Goal: Ask a question

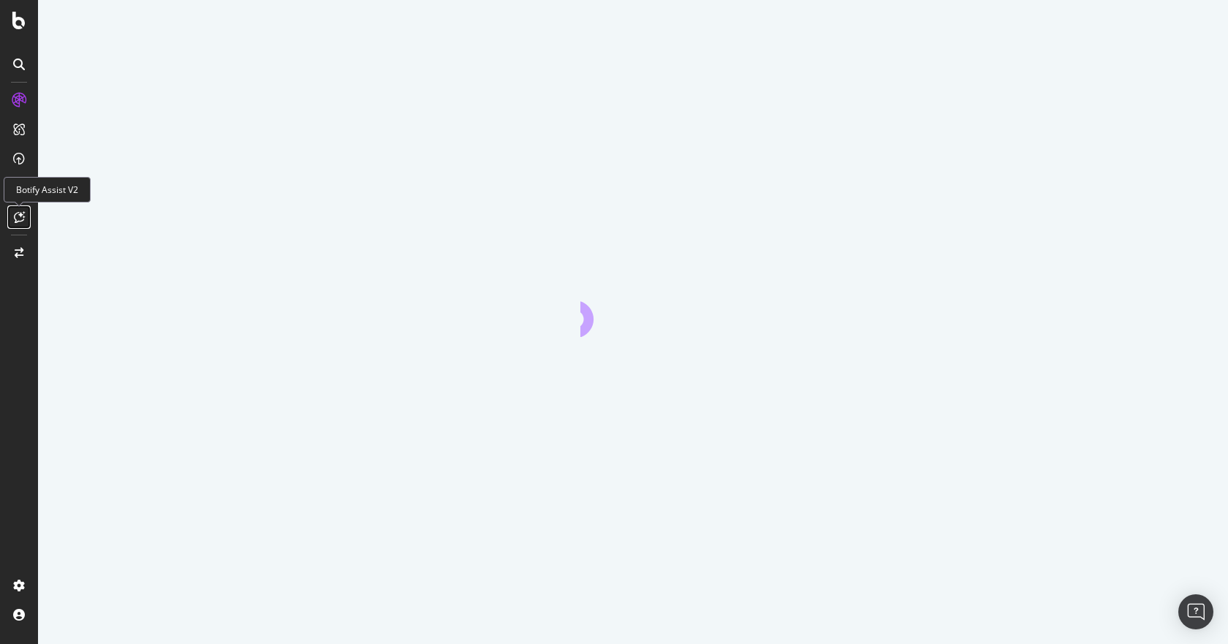
click at [20, 219] on icon at bounding box center [19, 217] width 11 height 12
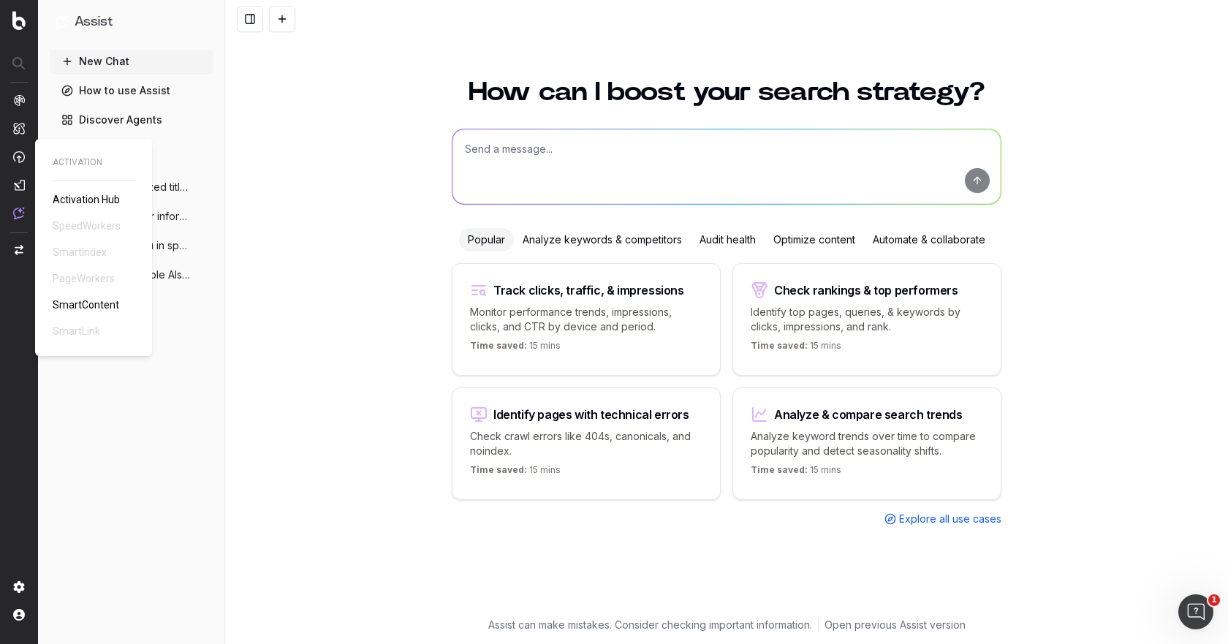
click at [75, 301] on span "SmartContent" at bounding box center [86, 305] width 67 height 12
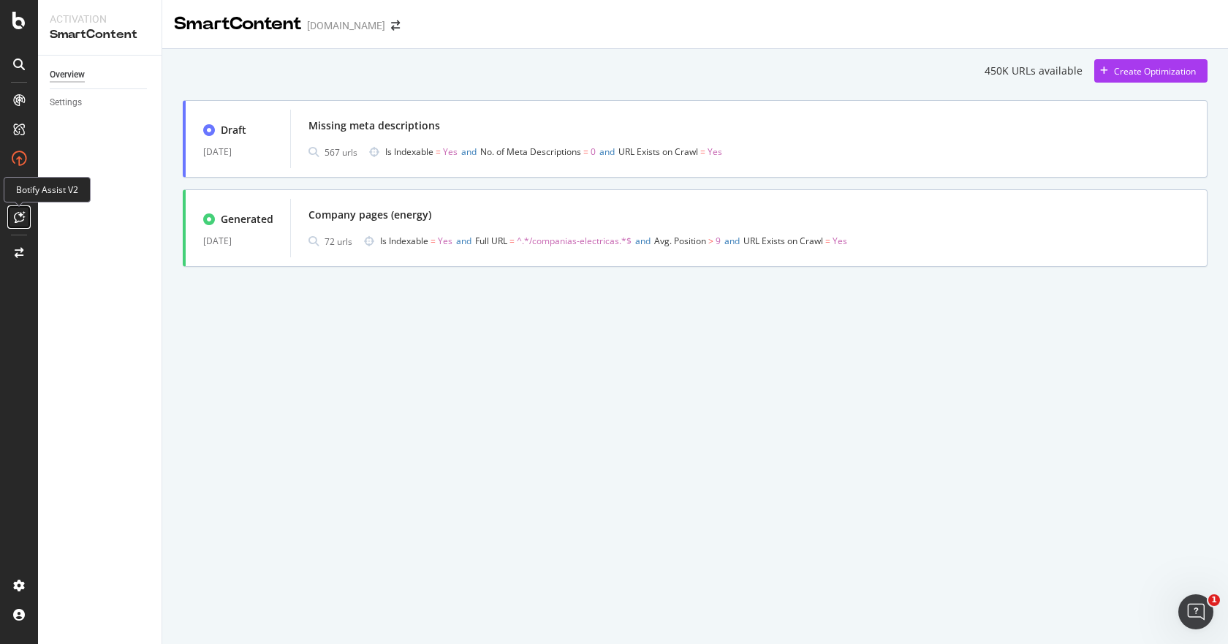
click at [23, 221] on icon at bounding box center [19, 217] width 11 height 12
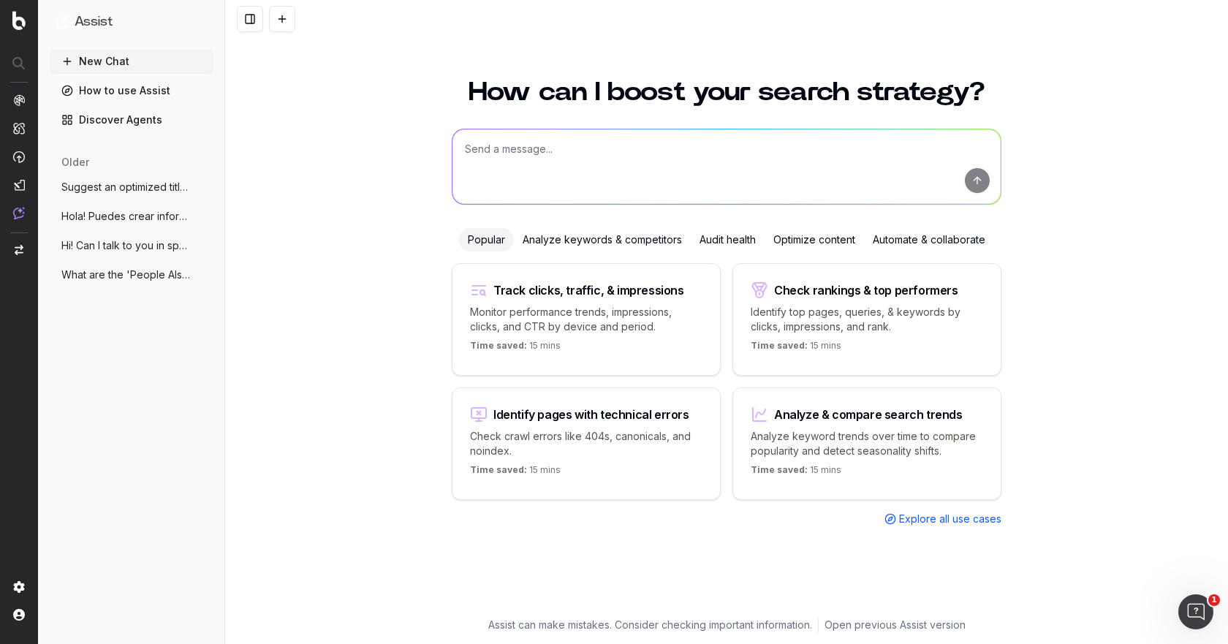
click at [824, 242] on div "Optimize content" at bounding box center [813, 239] width 99 height 23
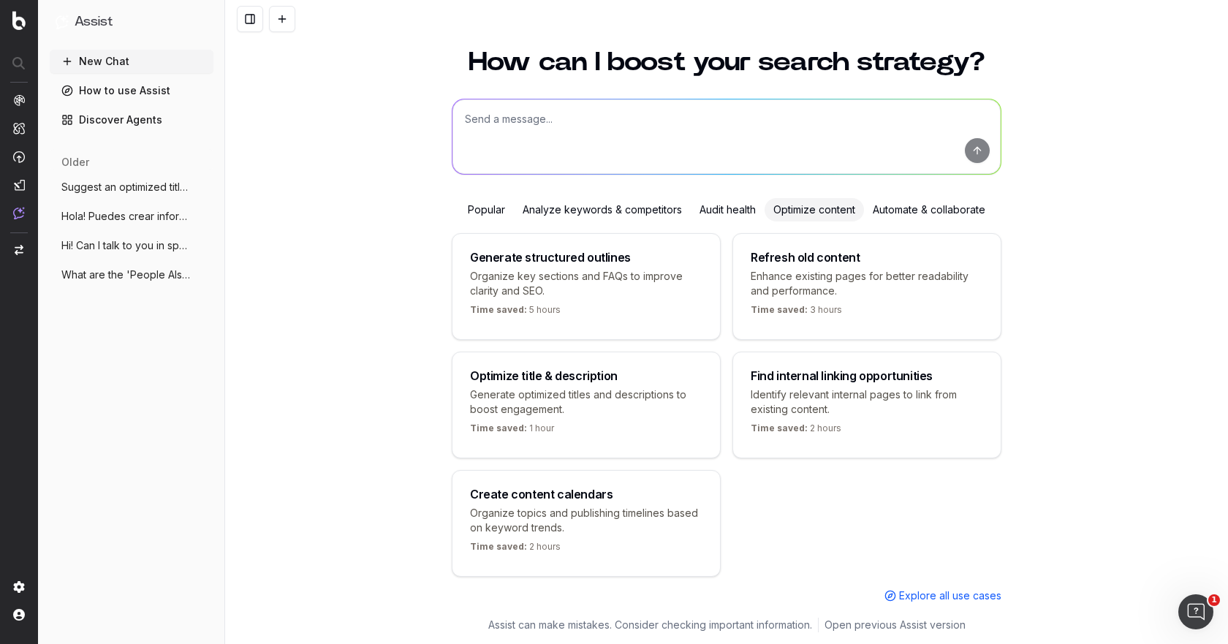
scroll to position [48, 0]
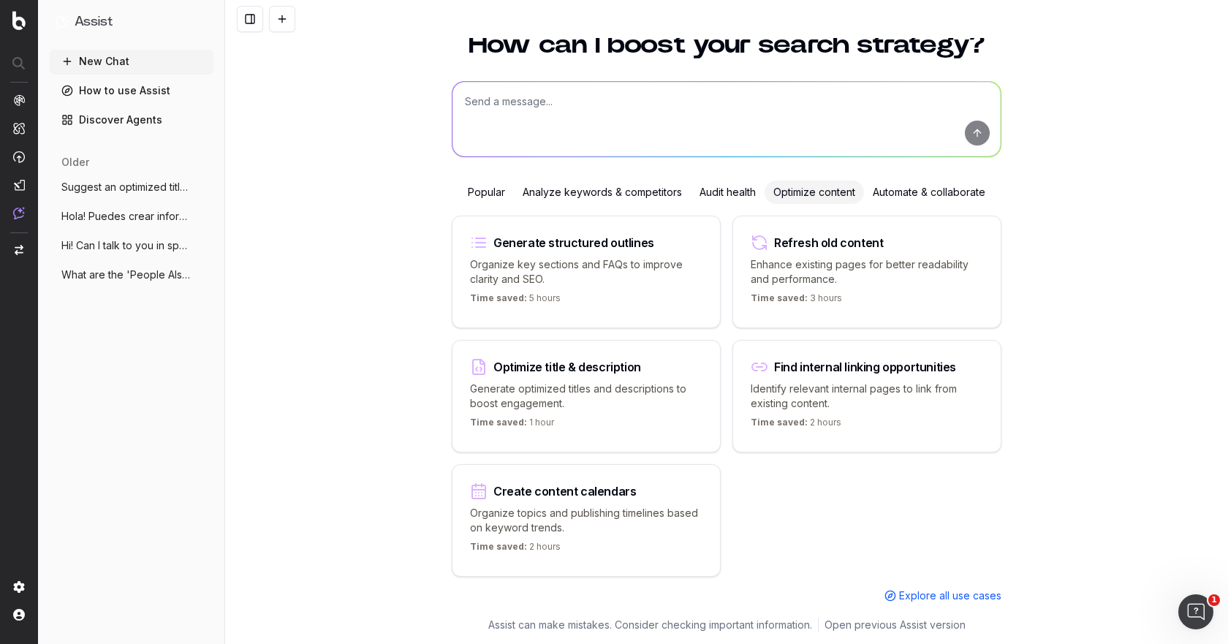
click at [486, 194] on div "Popular" at bounding box center [486, 192] width 55 height 23
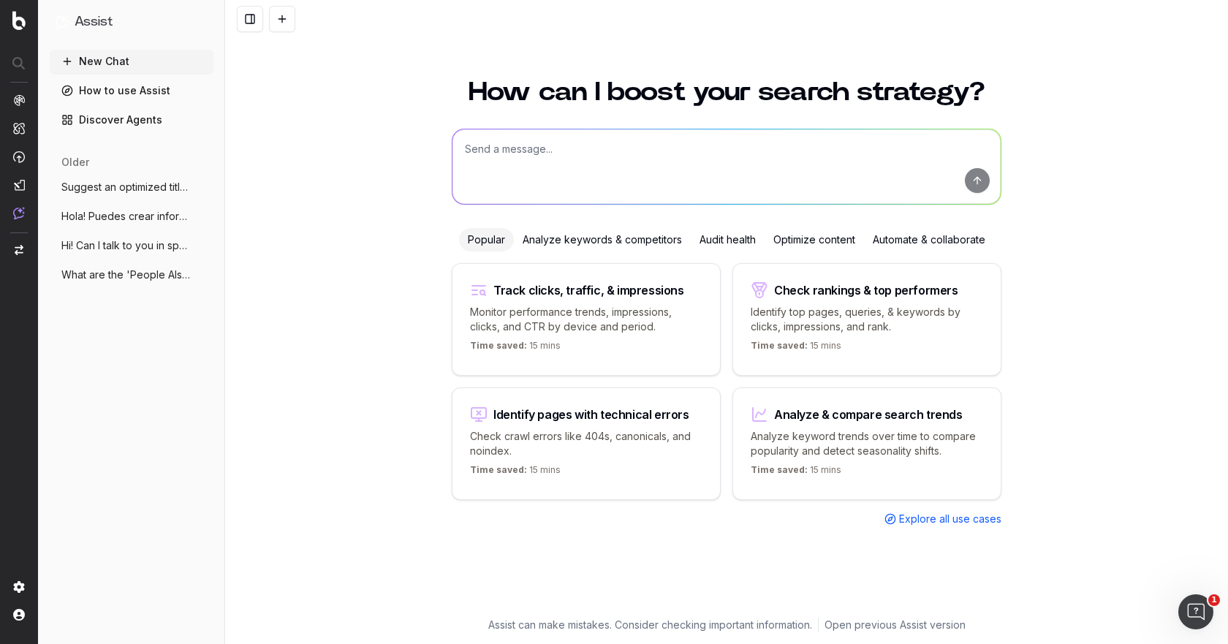
scroll to position [0, 0]
click at [580, 240] on div "Analyze keywords & competitors" at bounding box center [602, 239] width 177 height 23
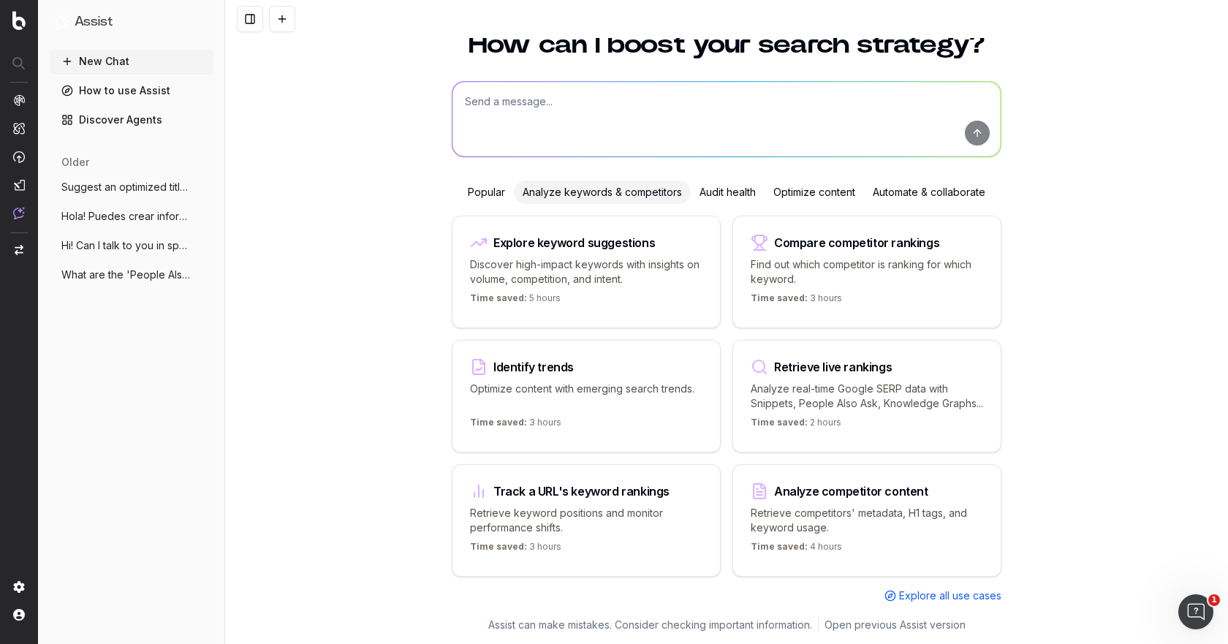
click at [728, 183] on div "Audit health" at bounding box center [728, 192] width 74 height 23
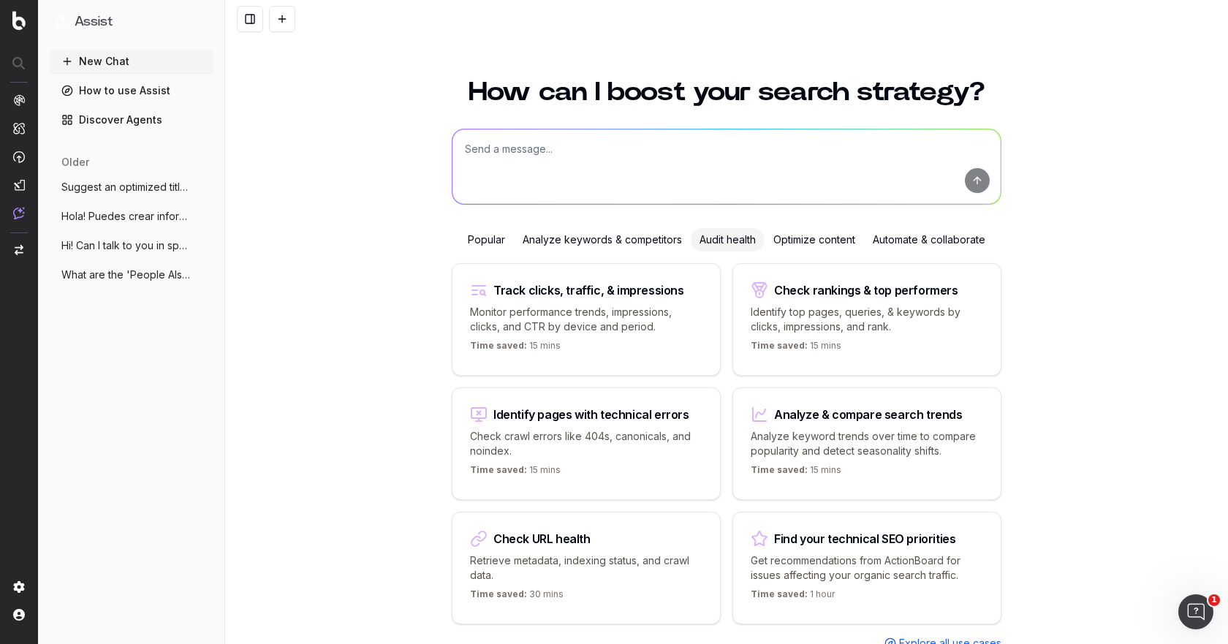
click at [534, 169] on textarea at bounding box center [726, 166] width 548 height 75
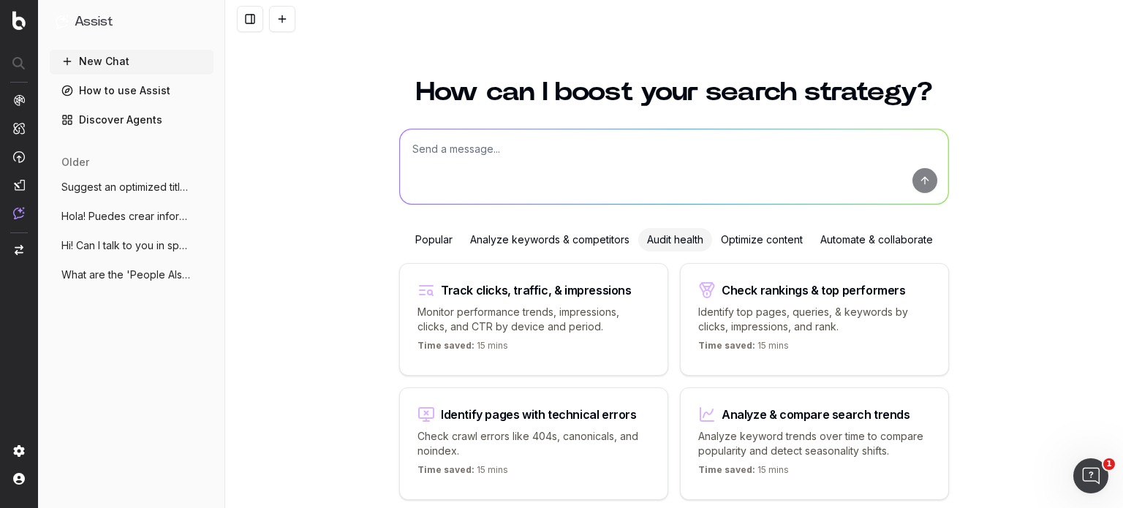
click at [490, 154] on textarea at bounding box center [674, 166] width 548 height 75
click at [488, 148] on textarea at bounding box center [674, 166] width 548 height 75
click at [445, 166] on textarea at bounding box center [674, 166] width 548 height 75
click at [143, 125] on link "Discover Agents" at bounding box center [132, 119] width 164 height 23
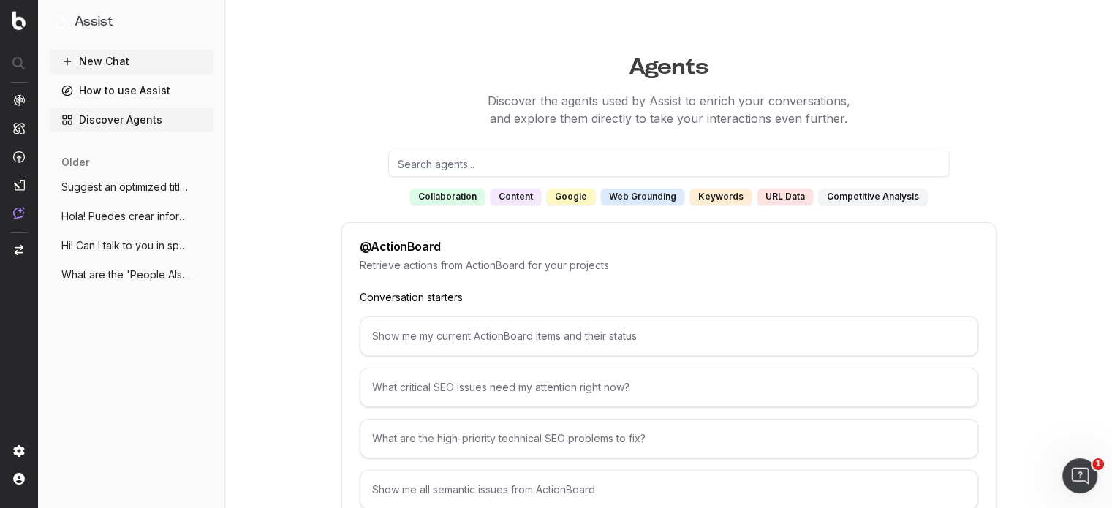
click at [515, 198] on div "content" at bounding box center [515, 197] width 50 height 16
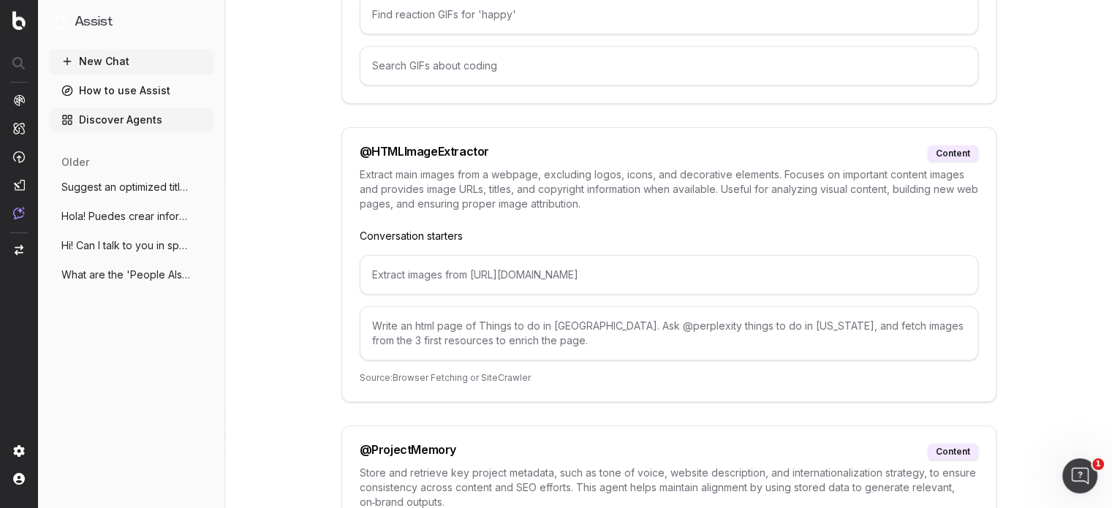
scroll to position [451, 0]
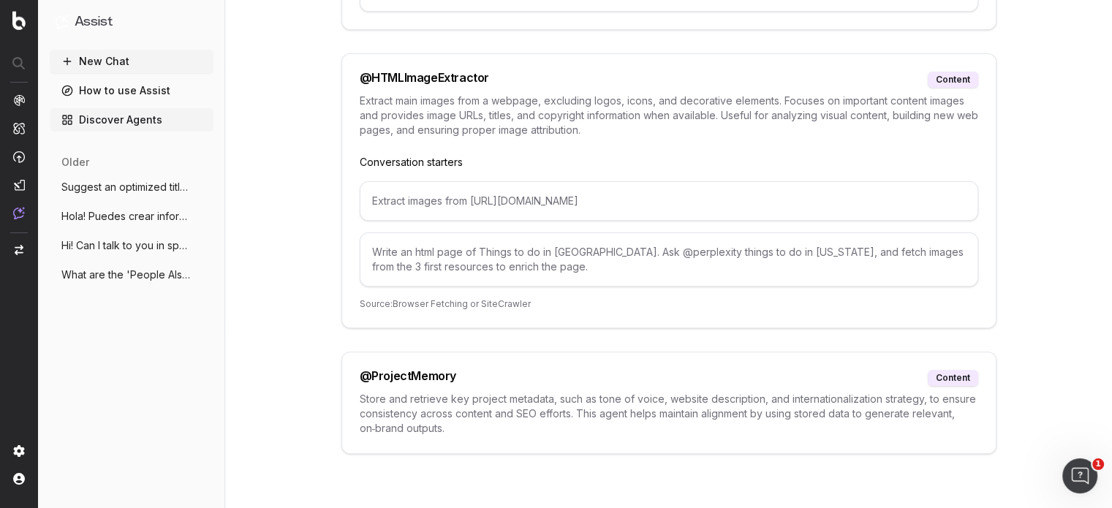
click at [131, 67] on button "New Chat" at bounding box center [132, 61] width 164 height 23
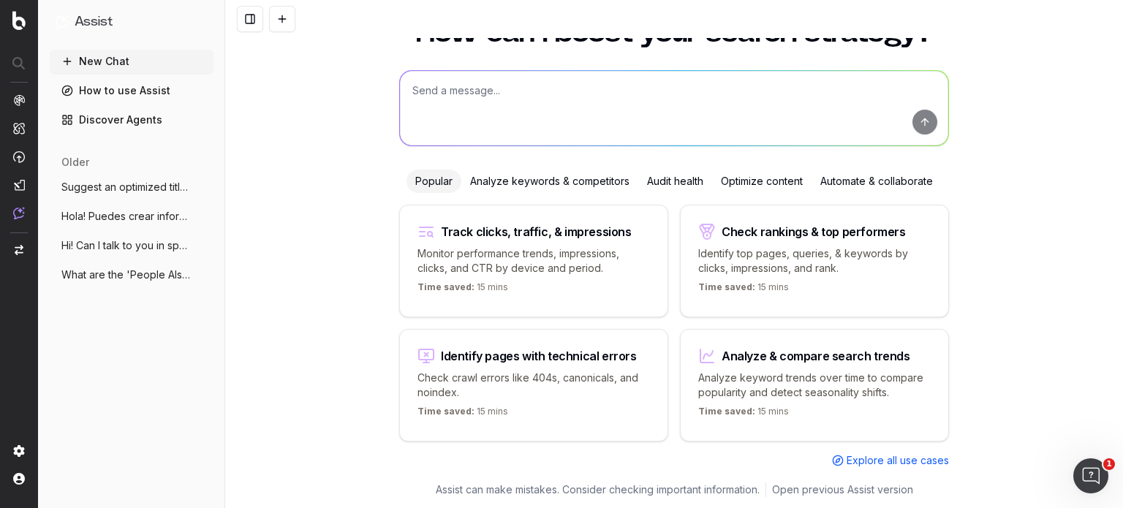
click at [145, 187] on span "Suggest an optimized title and descripti" at bounding box center [125, 187] width 129 height 15
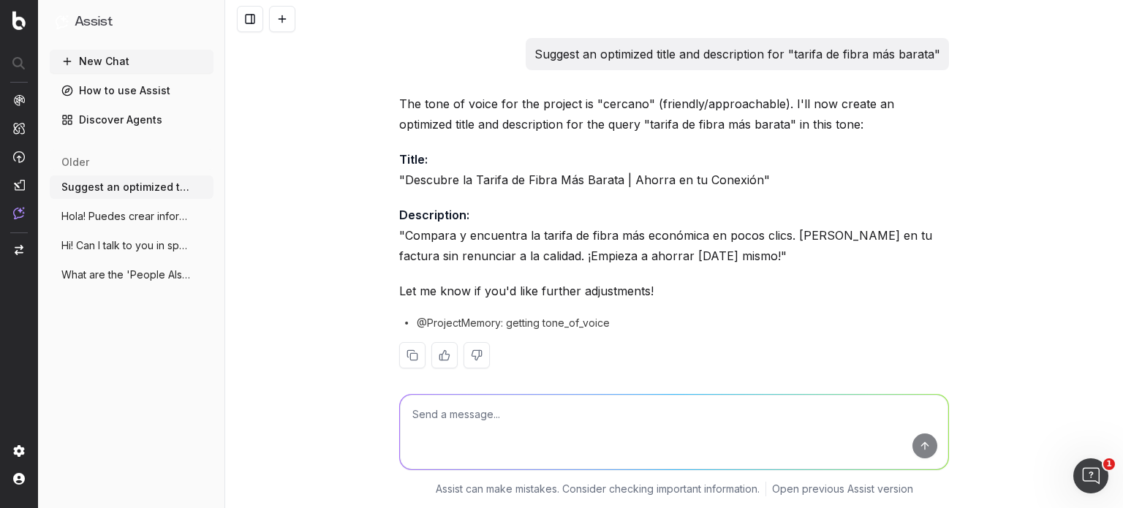
click at [91, 224] on button "Hola! Puedes crear informes personalizad" at bounding box center [132, 216] width 164 height 23
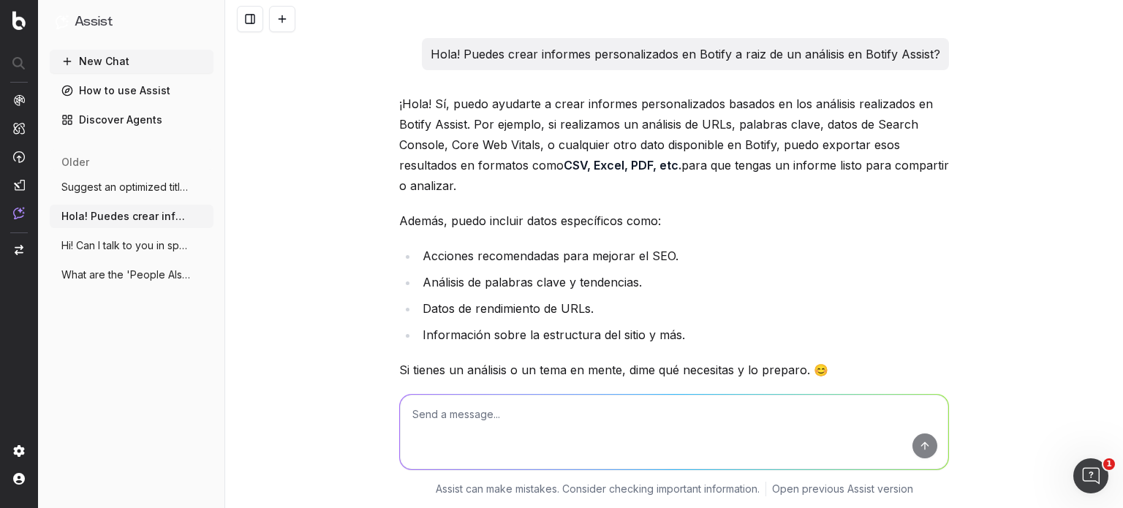
click at [106, 57] on button "New Chat" at bounding box center [132, 61] width 164 height 23
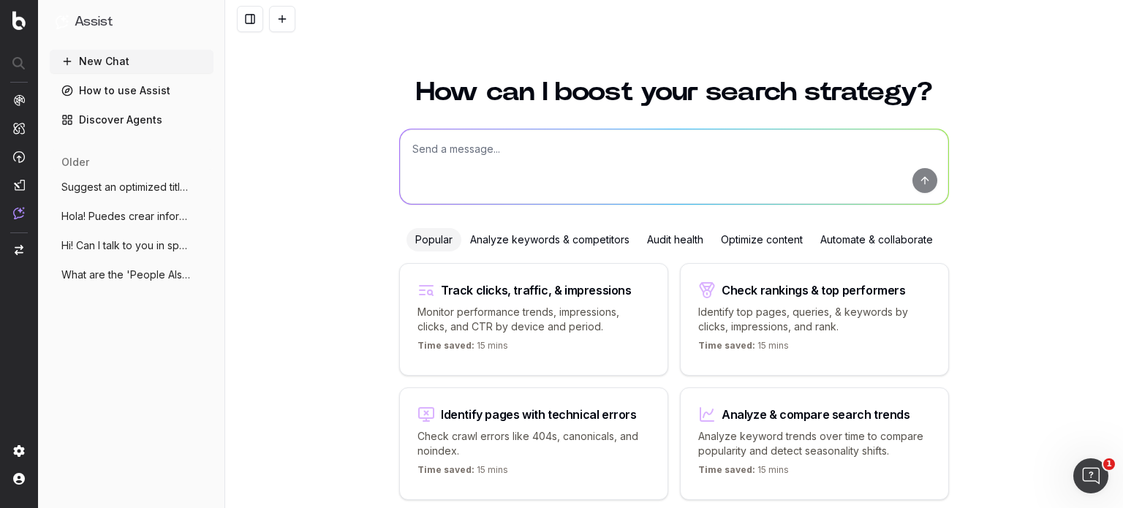
click at [480, 151] on textarea at bounding box center [674, 166] width 548 height 75
type textarea "Hola! Necesito crear un nuevo contenido sobre una aseguradora"
click at [113, 123] on link "Discover Agents" at bounding box center [132, 119] width 164 height 23
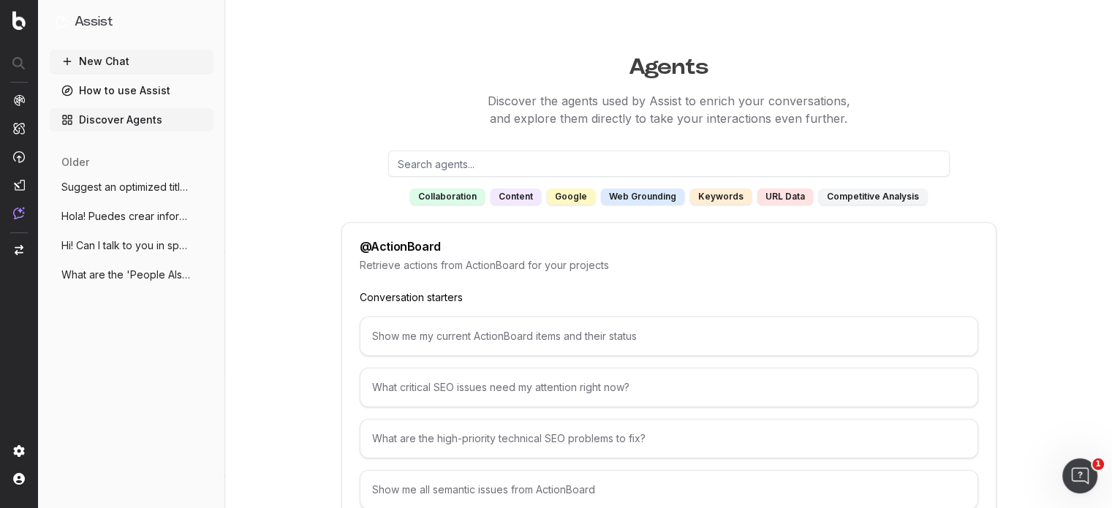
click at [666, 194] on div "web grounding" at bounding box center [642, 197] width 83 height 16
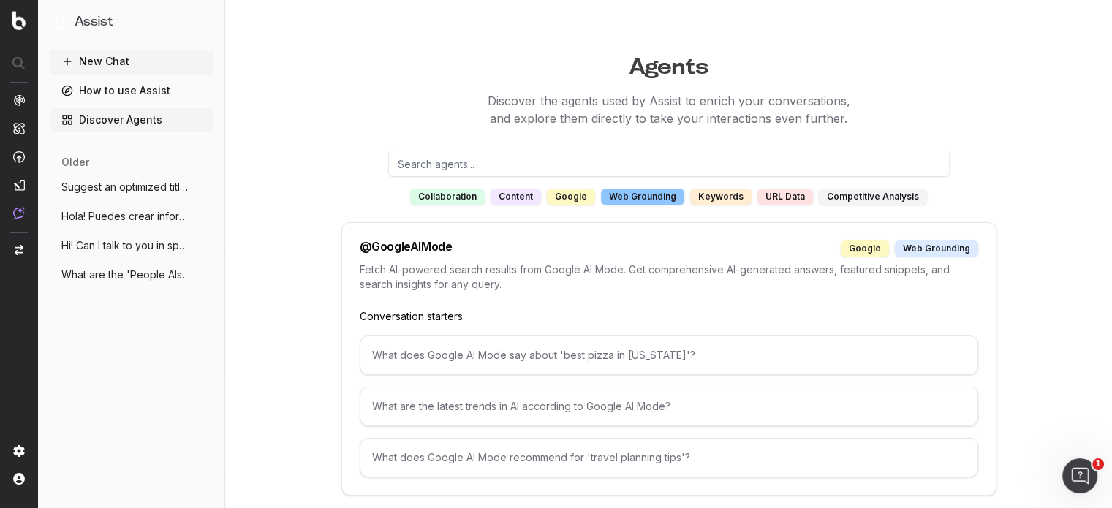
click at [784, 195] on div "URL data" at bounding box center [785, 197] width 56 height 16
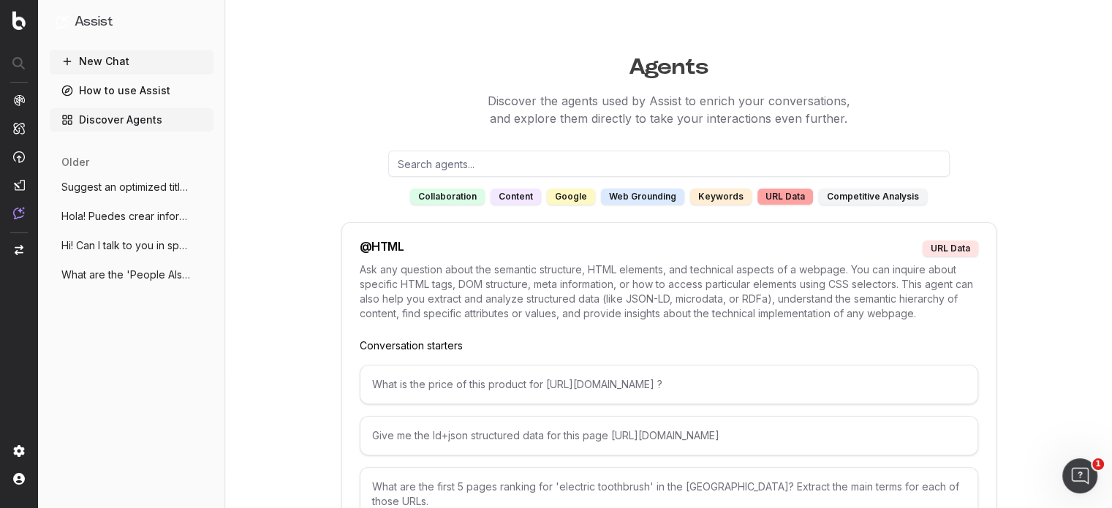
click at [516, 200] on div "content" at bounding box center [515, 197] width 50 height 16
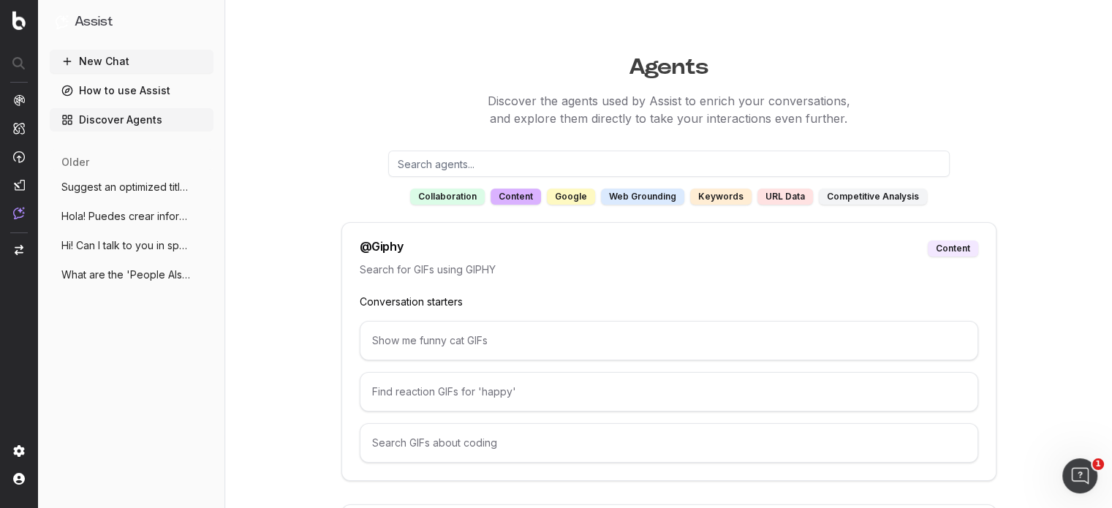
click at [474, 192] on div "collaboration" at bounding box center [447, 197] width 75 height 16
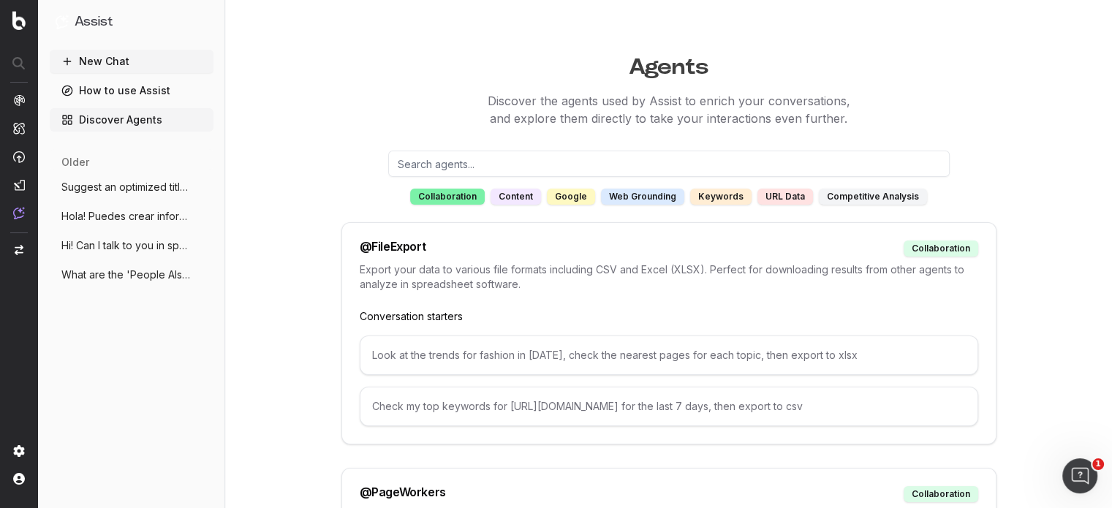
click at [119, 61] on button "New Chat" at bounding box center [132, 61] width 164 height 23
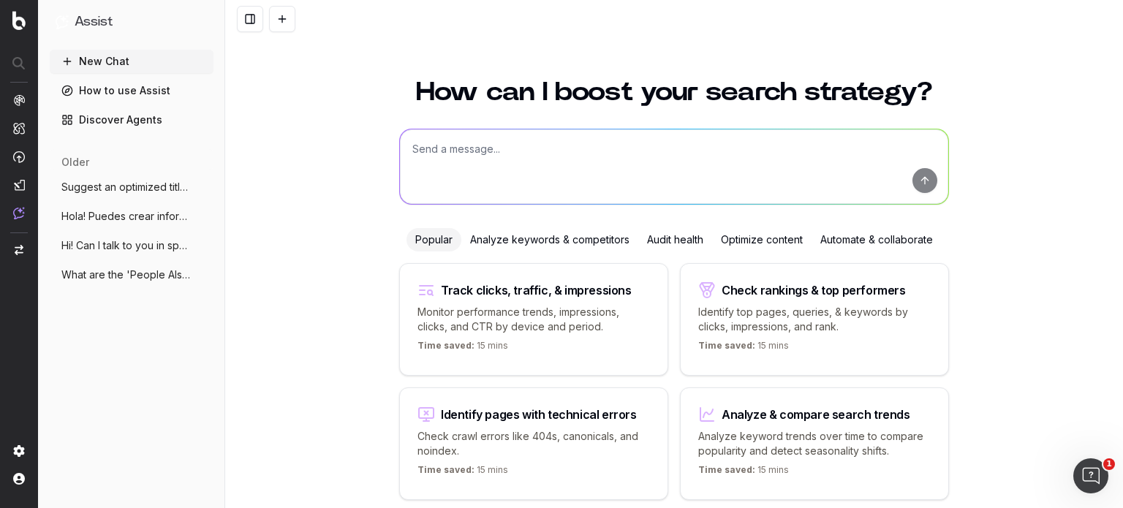
scroll to position [58, 0]
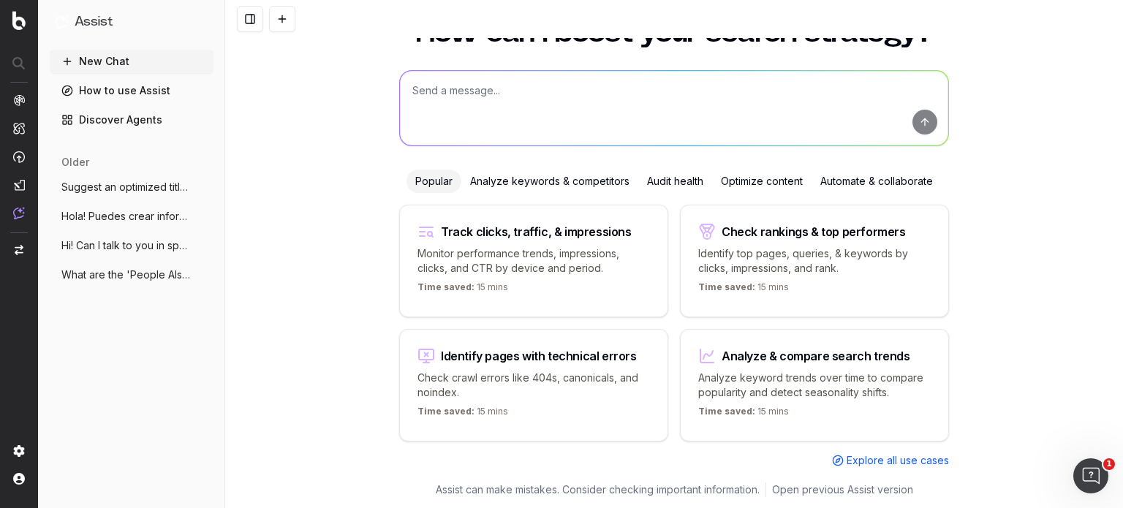
click at [499, 100] on textarea at bounding box center [674, 108] width 548 height 75
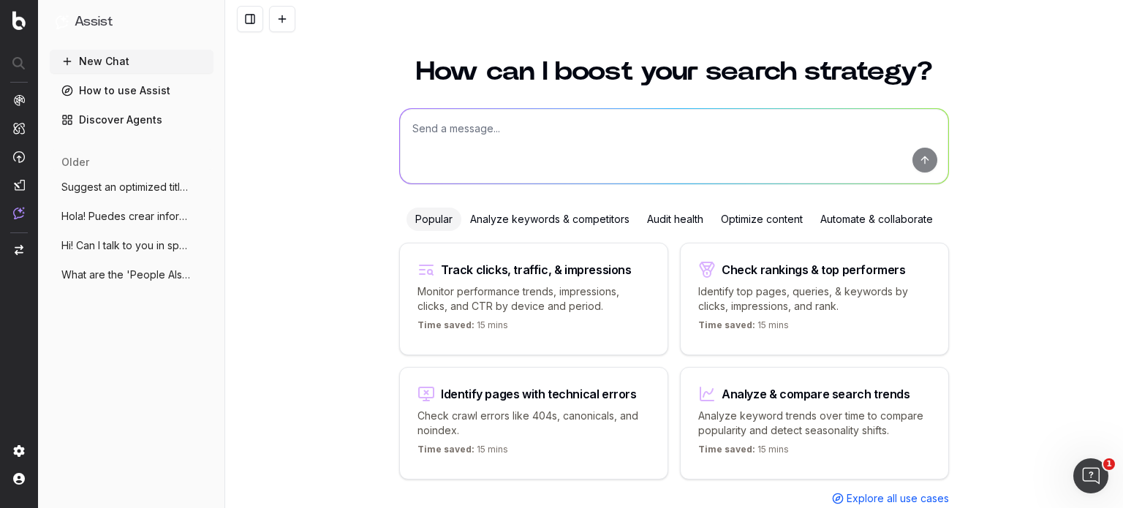
scroll to position [0, 0]
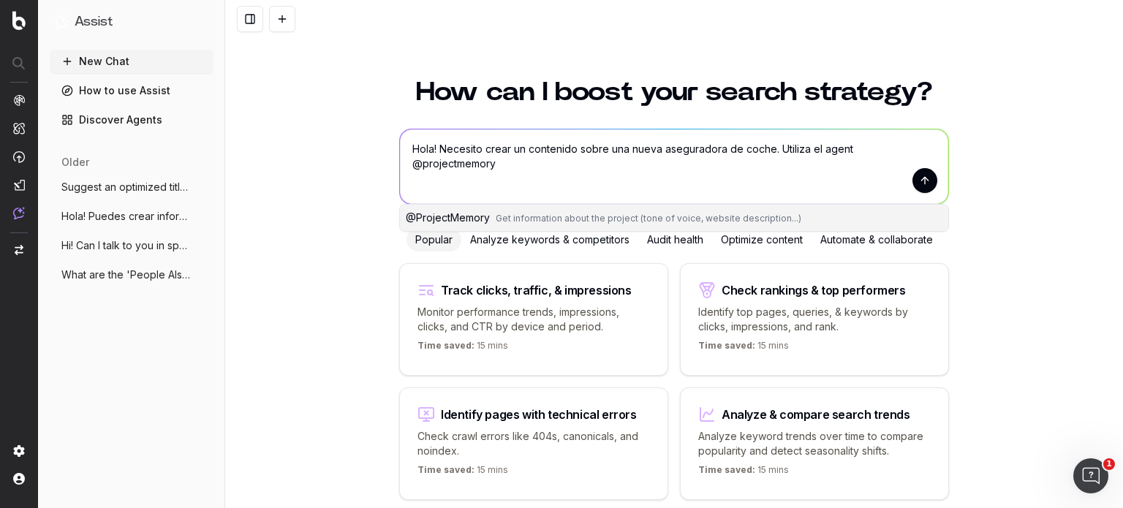
click at [447, 219] on span "@ ProjectMemory" at bounding box center [448, 217] width 84 height 12
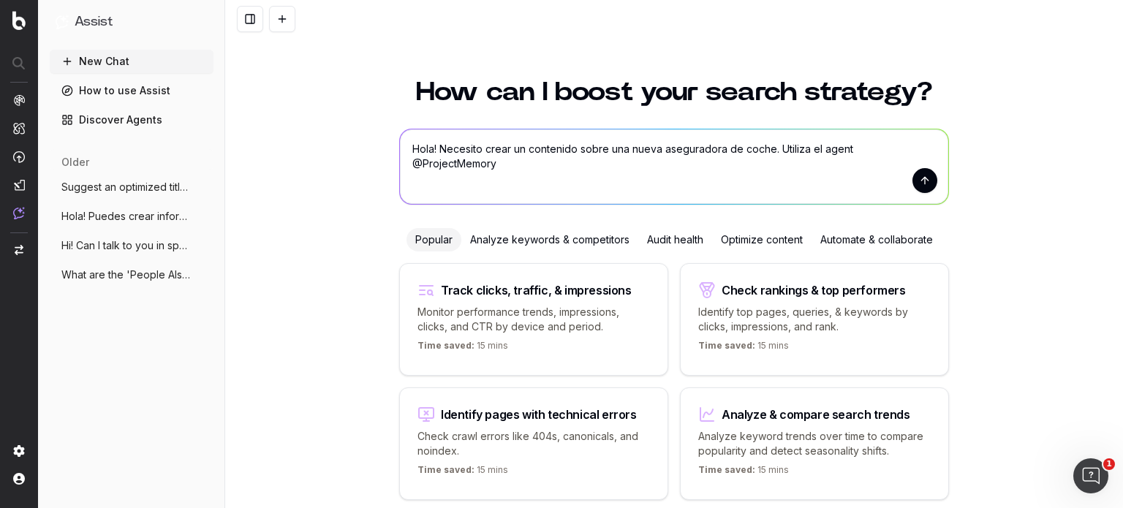
click at [935, 151] on textarea "Hola! Necesito crear un contenido sobre una nueva aseguradora de coche. Utiliza…" at bounding box center [674, 166] width 548 height 75
type textarea "Hola! Necesito crear un contenido sobre una nueva aseguradora de coche. Utiliza…"
